Goal: Transaction & Acquisition: Purchase product/service

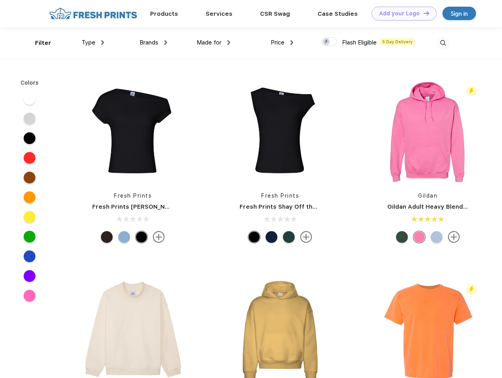
click at [401, 13] on link "Add your Logo Design Tool" at bounding box center [403, 14] width 65 height 14
click at [0, 0] on div "Design Tool" at bounding box center [0, 0] width 0 height 0
click at [422, 13] on link "Add your Logo Design Tool" at bounding box center [403, 14] width 65 height 14
click at [38, 43] on div "Filter" at bounding box center [43, 43] width 16 height 9
click at [93, 43] on span "Type" at bounding box center [89, 42] width 14 height 7
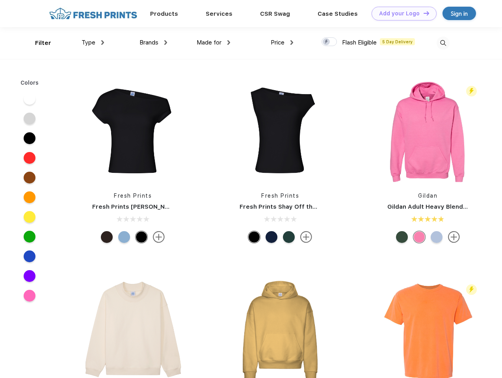
click at [153, 43] on span "Brands" at bounding box center [148, 42] width 19 height 7
click at [213, 43] on span "Made for" at bounding box center [208, 42] width 25 height 7
click at [282, 43] on span "Price" at bounding box center [278, 42] width 14 height 7
click at [329, 42] on div at bounding box center [328, 41] width 15 height 9
click at [326, 42] on input "checkbox" at bounding box center [323, 39] width 5 height 5
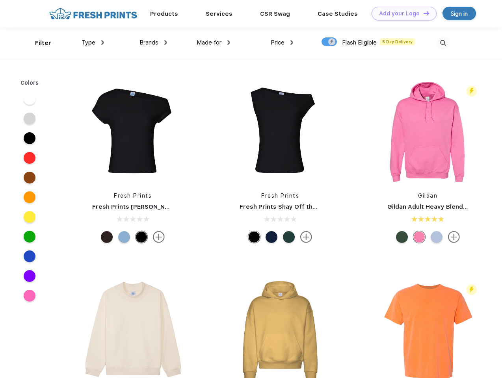
click at [443, 43] on img at bounding box center [442, 43] width 13 height 13
